Goal: Task Accomplishment & Management: Manage account settings

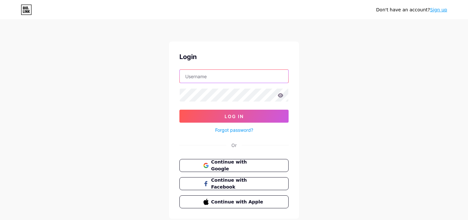
click at [222, 78] on input "text" at bounding box center [234, 76] width 109 height 13
paste input "[EMAIL_ADDRESS][DOMAIN_NAME]"
type input "[EMAIL_ADDRESS][DOMAIN_NAME]"
click at [207, 79] on input "text" at bounding box center [234, 76] width 109 height 13
paste input "[EMAIL_ADDRESS][DOMAIN_NAME]"
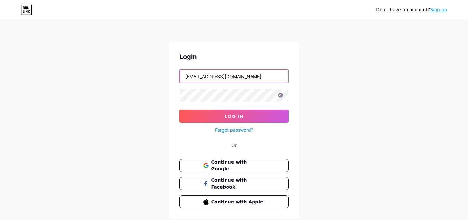
type input "[EMAIL_ADDRESS][DOMAIN_NAME]"
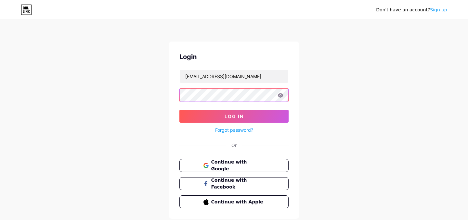
click at [179, 110] on button "Log In" at bounding box center [233, 116] width 109 height 13
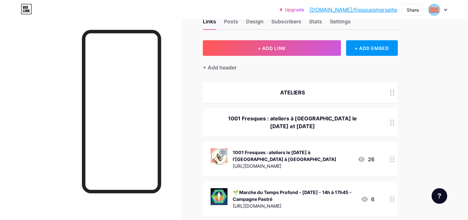
scroll to position [21, 0]
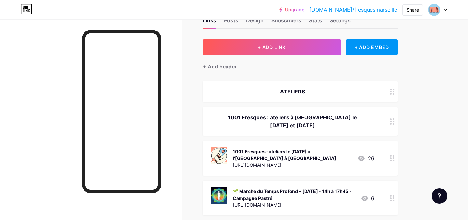
click at [388, 120] on div at bounding box center [392, 121] width 11 height 29
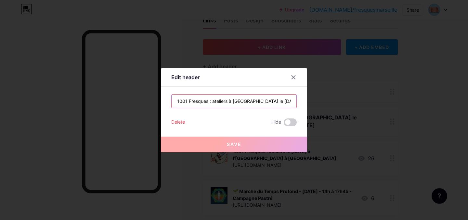
click at [209, 103] on input "1001 Fresques : ateliers à [GEOGRAPHIC_DATA] le [DATE] et [DATE]" at bounding box center [234, 101] width 125 height 13
click at [212, 102] on input "1001 Fresques : ateliers à [GEOGRAPHIC_DATA] le [DATE] et [DATE]" at bounding box center [234, 101] width 125 height 13
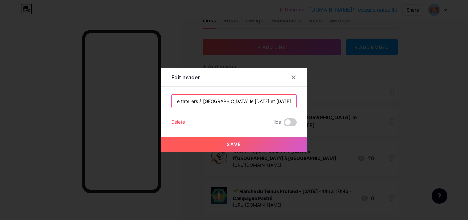
scroll to position [0, 0]
click at [219, 101] on input "1001 Fresques : retrouve tateliers à [GEOGRAPHIC_DATA] le [DATE] et [DATE]" at bounding box center [234, 101] width 125 height 13
drag, startPoint x: 233, startPoint y: 101, endPoint x: 212, endPoint y: 101, distance: 20.8
click at [212, 101] on input "1001 Fresques : retrouve tateliers à [GEOGRAPHIC_DATA] le [DATE] et [DATE]" at bounding box center [234, 101] width 125 height 13
type input "1001 Fresques : tous les ateliers à [GEOGRAPHIC_DATA] le [DATE] et [DATE]"
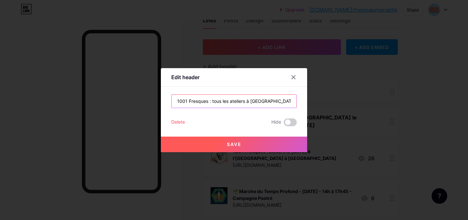
click at [246, 105] on input "1001 Fresques : tous les ateliers à [GEOGRAPHIC_DATA] le [DATE] et [DATE]" at bounding box center [234, 101] width 125 height 13
click at [262, 102] on input "1001 Fresques : tous les ateliers à [GEOGRAPHIC_DATA] le [DATE] et [DATE]" at bounding box center [234, 101] width 125 height 13
click at [222, 101] on input "1001 Fresques : tous les ateliers à [GEOGRAPHIC_DATA] le [DATE] et [DATE]" at bounding box center [234, 101] width 125 height 13
click at [235, 102] on input "1001 Fresques : tous les ateliers à [GEOGRAPHIC_DATA] le [DATE] et [DATE]" at bounding box center [234, 101] width 125 height 13
click at [292, 78] on icon at bounding box center [294, 77] width 4 height 4
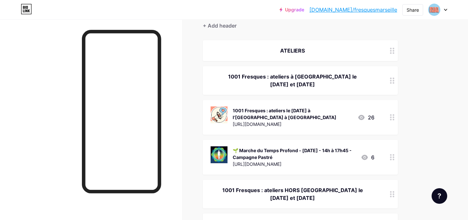
scroll to position [64, 0]
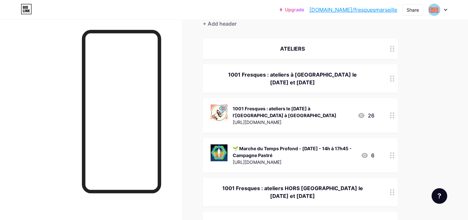
click at [391, 115] on circle at bounding box center [391, 116] width 2 height 2
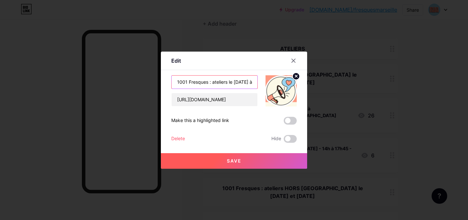
click at [210, 82] on input "1001 Fresques : ateliers le [DATE] à l'[GEOGRAPHIC_DATA] à [GEOGRAPHIC_DATA]" at bounding box center [215, 82] width 86 height 13
click at [212, 82] on input "1001 Fresques : ateliers le [DATE] à l'[GEOGRAPHIC_DATA] à [GEOGRAPHIC_DATA]" at bounding box center [215, 82] width 86 height 13
click at [212, 82] on input "1001 Fresques : tous les ateliers le [DATE] à l'[GEOGRAPHIC_DATA] à [GEOGRAPHIC…" at bounding box center [215, 82] width 86 height 13
click at [237, 83] on input "1001 Fresques : retrouve tous les ateliers le [DATE] à l'[GEOGRAPHIC_DATA] à [G…" at bounding box center [215, 82] width 86 height 13
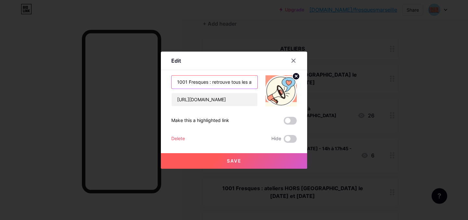
drag, startPoint x: 237, startPoint y: 83, endPoint x: 173, endPoint y: 86, distance: 64.8
click at [173, 86] on input "1001 Fresques : retrouve tous les ateliers le [DATE] à l'[GEOGRAPHIC_DATA] à [G…" at bounding box center [215, 82] width 86 height 13
click at [244, 83] on input "1001 Fresques : retrouve tous les ateliers le [DATE] à l'[GEOGRAPHIC_DATA] à [G…" at bounding box center [215, 82] width 86 height 13
click at [236, 84] on input "1001 Fresques : retrouve tous les ateliers le [DATE] à l'[GEOGRAPHIC_DATA] à [G…" at bounding box center [215, 82] width 86 height 13
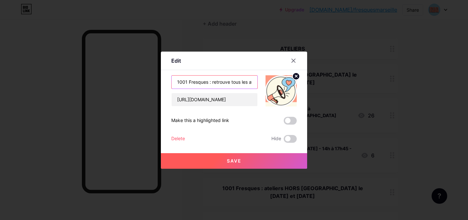
click at [239, 84] on input "1001 Fresques : retrouve tous les ateliers le [DATE] à l'[GEOGRAPHIC_DATA] à [G…" at bounding box center [215, 82] width 86 height 13
click at [233, 82] on input "1001 Fresques : retrouve tous les ateliers le [DATE] à l'[GEOGRAPHIC_DATA] à [G…" at bounding box center [215, 82] width 86 height 13
click at [245, 83] on input "1001 Fresques : retrouve tous les ateliers le [DATE] à l'[GEOGRAPHIC_DATA] à [G…" at bounding box center [215, 82] width 86 height 13
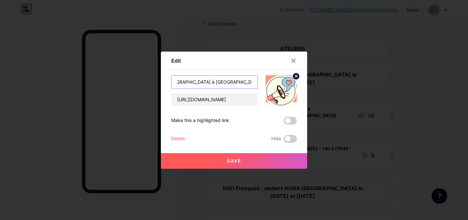
drag, startPoint x: 249, startPoint y: 83, endPoint x: 241, endPoint y: 83, distance: 7.8
click at [241, 83] on input "1001 Fresques : retrouve tous les ateliers le [DATE] à l'[GEOGRAPHIC_DATA] à [G…" at bounding box center [215, 82] width 86 height 13
type input "1001 Fresques : retrouve tous les ateliers le [DATE] à l'[GEOGRAPHIC_DATA] à [G…"
click at [241, 165] on button "Save" at bounding box center [234, 161] width 146 height 16
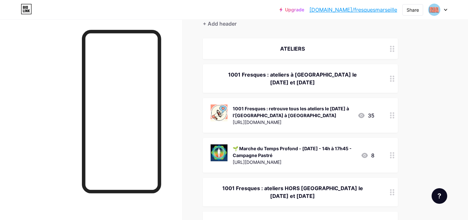
click at [397, 117] on div at bounding box center [392, 115] width 11 height 35
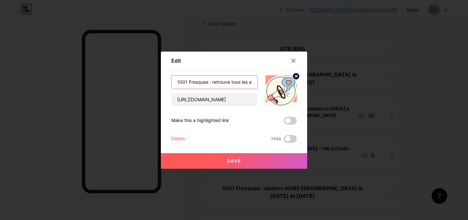
click at [227, 87] on input "1001 Fresques : retrouve tous les ateliers le [DATE] à l'[GEOGRAPHIC_DATA] à [G…" at bounding box center [215, 82] width 86 height 13
drag, startPoint x: 236, startPoint y: 84, endPoint x: 249, endPoint y: 82, distance: 13.1
click at [249, 82] on input "1001 Fresques : retrouve tous les ateliers le [DATE] à l'[GEOGRAPHIC_DATA] à [G…" at bounding box center [215, 82] width 86 height 13
click at [185, 81] on input "1001 Fresques : retrouve tous les ateliers le [DATE] à l'[GEOGRAPHIC_DATA] à [G…" at bounding box center [215, 82] width 86 height 13
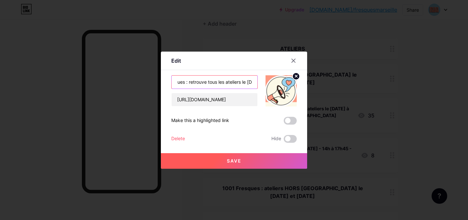
scroll to position [0, 0]
drag, startPoint x: 185, startPoint y: 81, endPoint x: 171, endPoint y: 79, distance: 14.5
click at [171, 79] on div "Edit Content YouTube Play YouTube video without leaving your page. ADD Vimeo Pl…" at bounding box center [234, 110] width 146 height 117
click at [239, 82] on input "1001 Fresques : retrouve tous les ateliers le [DATE] à l'[GEOGRAPHIC_DATA] à [G…" at bounding box center [215, 82] width 86 height 13
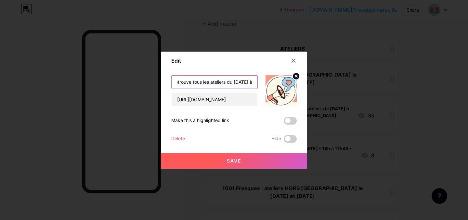
type input "1001 Fresques : retrouve tous les ateliers du [DATE] à l'[GEOGRAPHIC_DATA] à [G…"
click at [225, 162] on button "Save" at bounding box center [234, 161] width 146 height 16
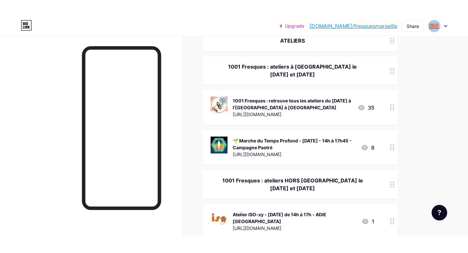
scroll to position [87, 0]
